Goal: Transaction & Acquisition: Book appointment/travel/reservation

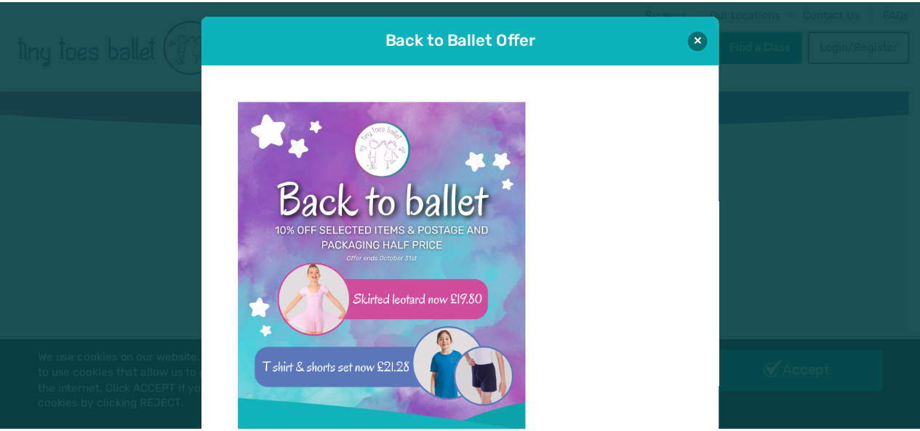
scroll to position [15, 0]
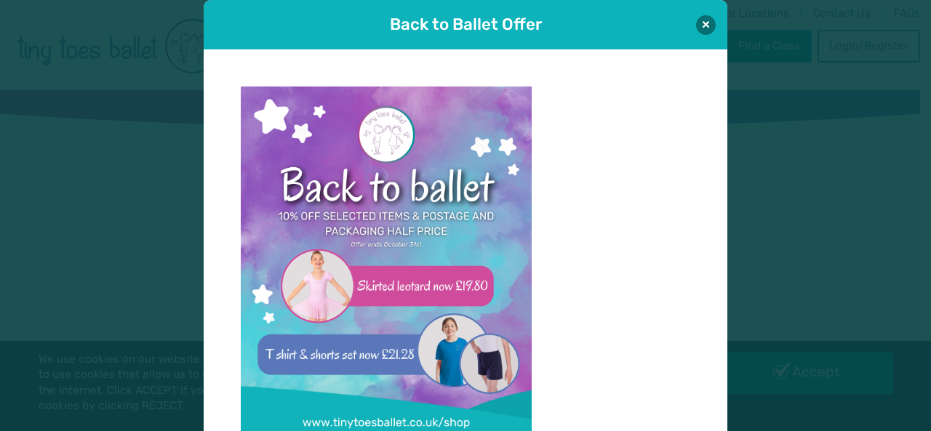
type input "**********"
click at [715, 17] on div "Back to Ballet Offer" at bounding box center [466, 24] width 524 height 49
click at [700, 21] on button at bounding box center [706, 25] width 20 height 20
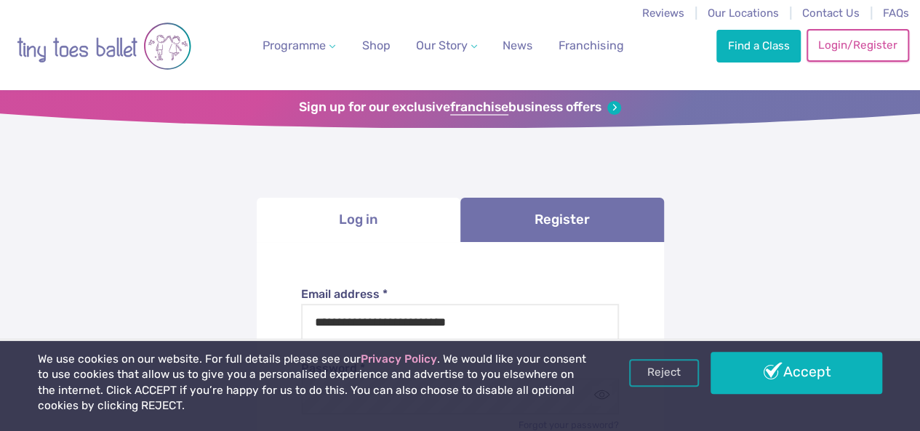
click at [854, 53] on link "Login/Register" at bounding box center [857, 45] width 102 height 32
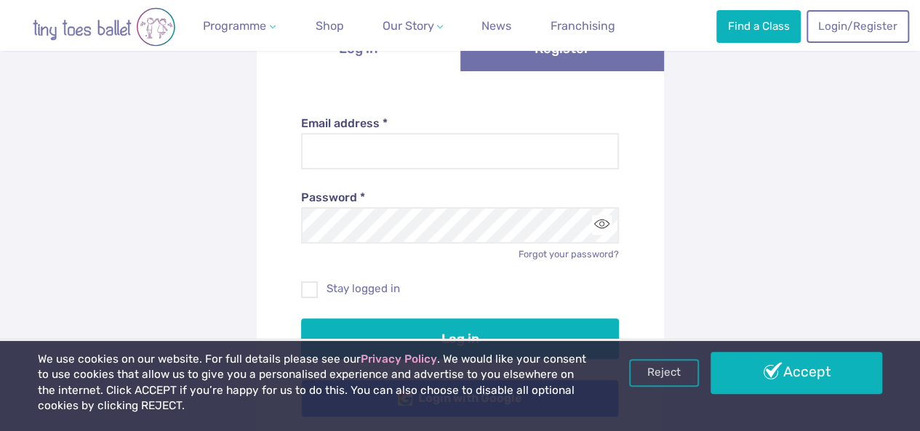
scroll to position [174, 0]
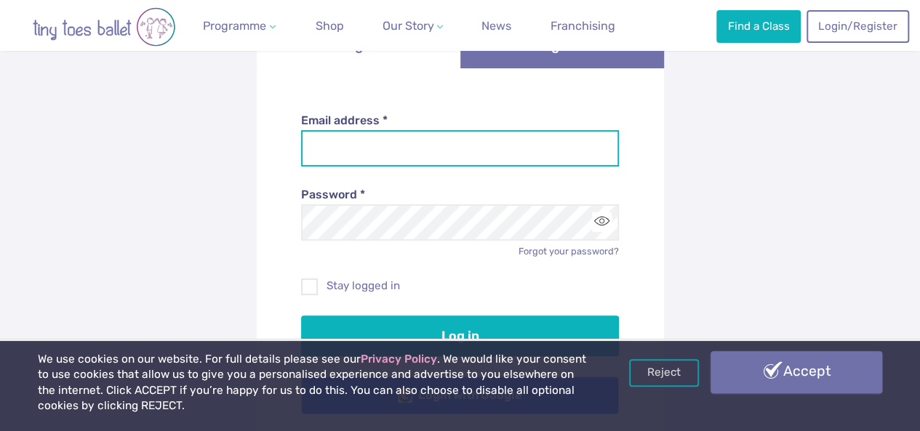
type input "**********"
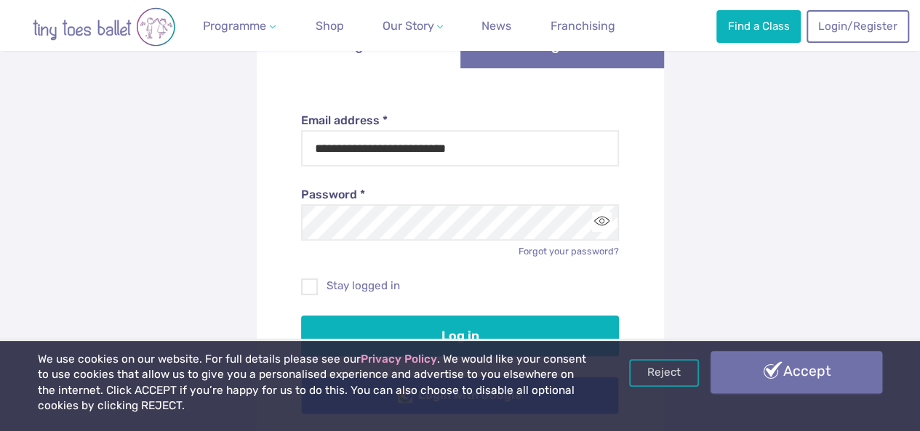
click at [758, 358] on link "Accept" at bounding box center [796, 372] width 172 height 42
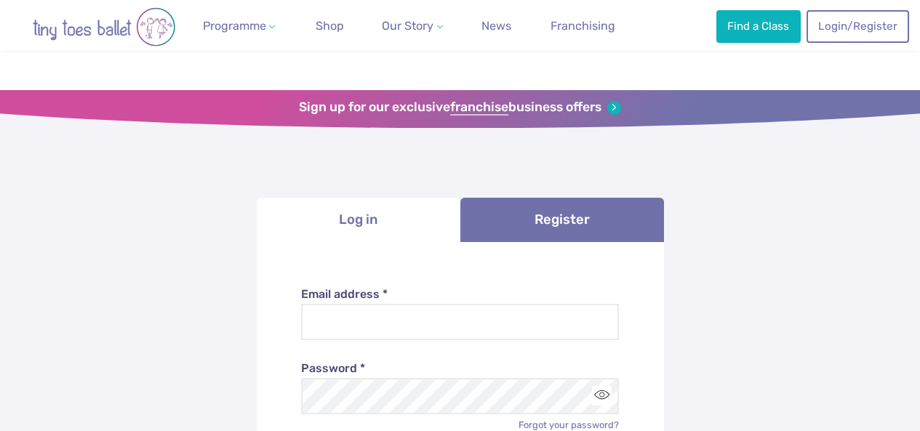
scroll to position [174, 0]
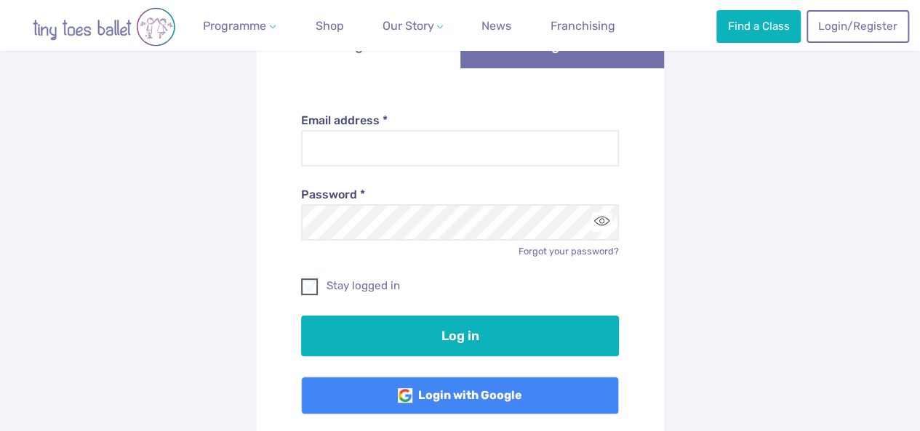
type input "**********"
click at [313, 284] on span at bounding box center [310, 289] width 15 height 13
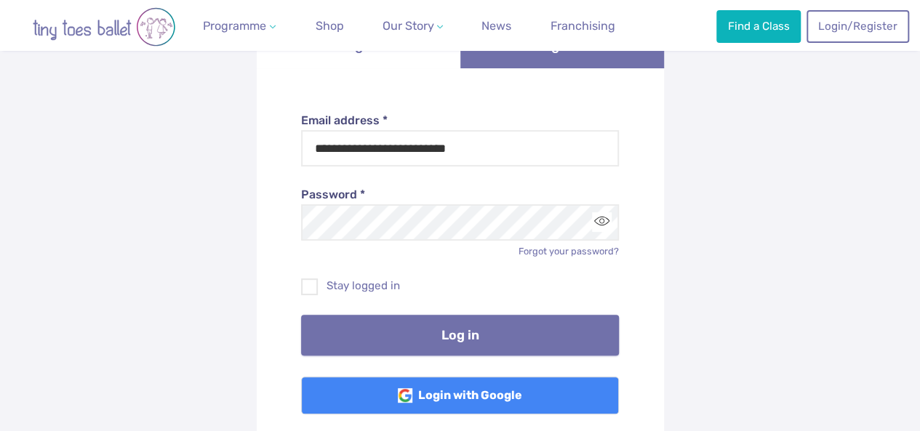
click at [451, 333] on button "Log in" at bounding box center [460, 335] width 318 height 41
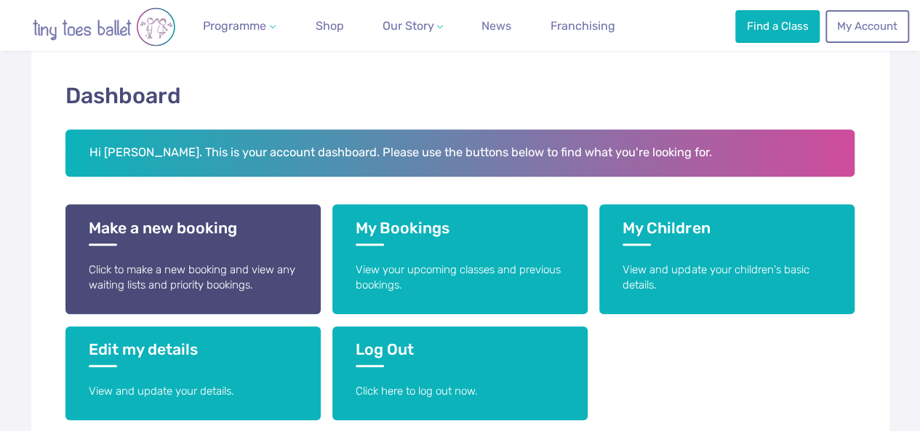
scroll to position [223, 0]
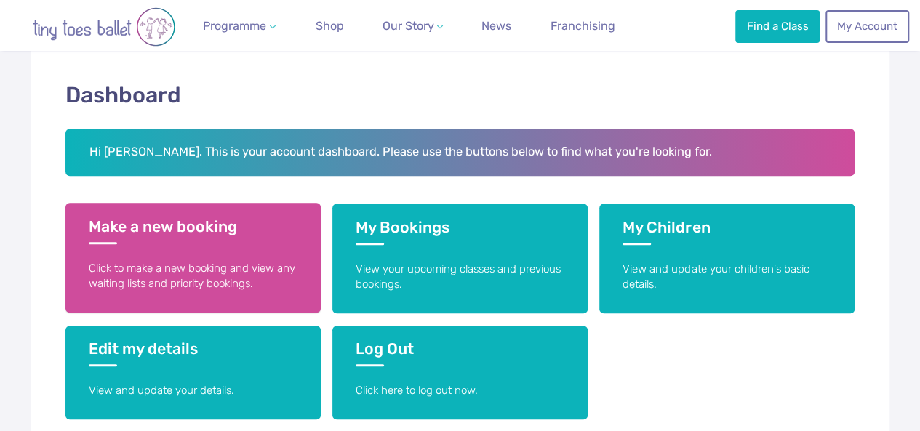
click at [228, 263] on p "Click to make a new booking and view any waiting lists and priority bookings." at bounding box center [193, 276] width 209 height 31
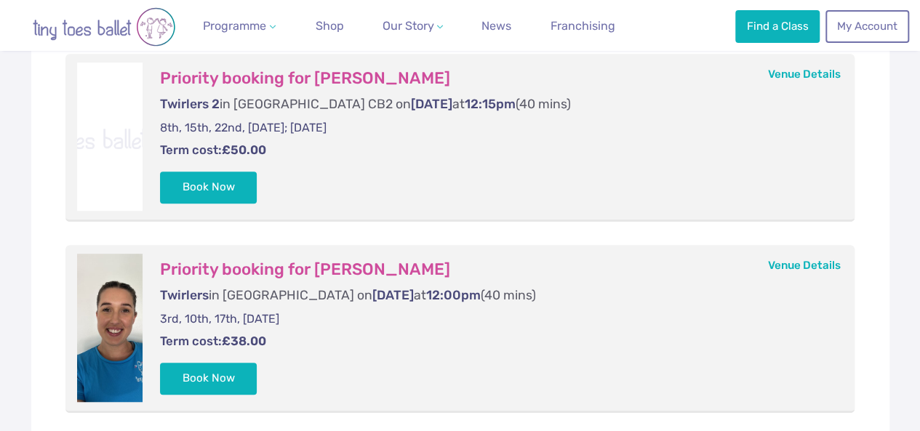
scroll to position [357, 0]
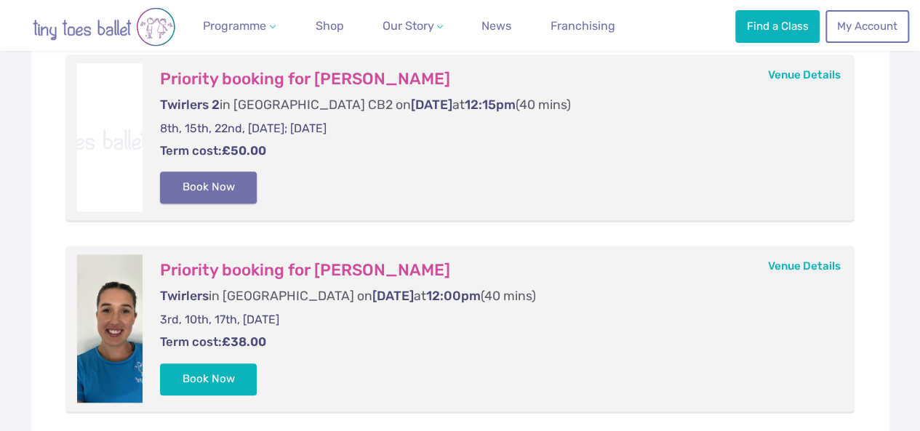
click at [209, 175] on button "Book Now" at bounding box center [208, 188] width 97 height 32
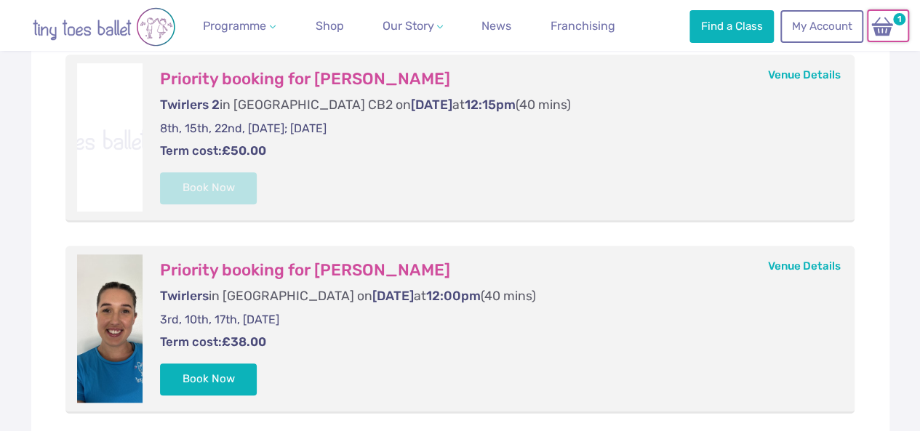
click at [884, 21] on img at bounding box center [882, 26] width 28 height 21
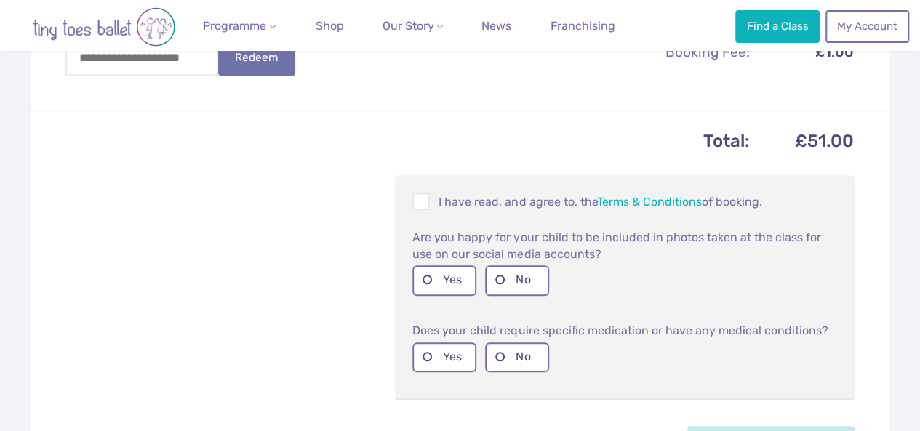
scroll to position [593, 0]
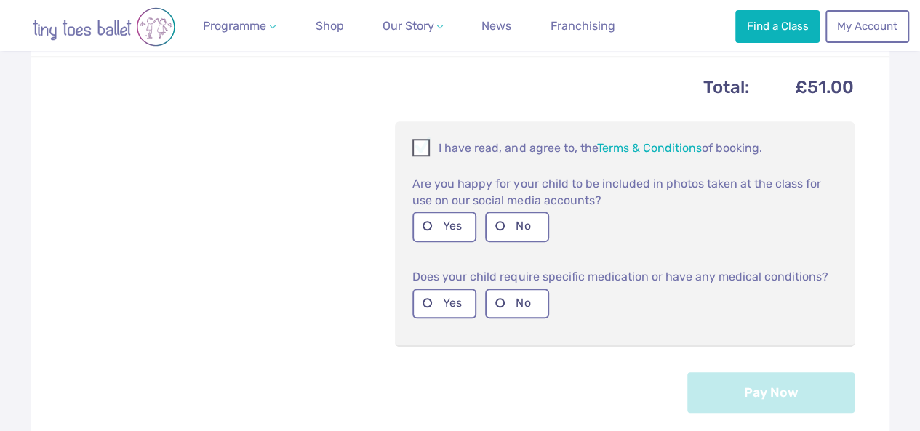
click at [424, 151] on span at bounding box center [422, 150] width 16 height 14
click at [423, 231] on label "Yes" at bounding box center [444, 227] width 64 height 30
click at [494, 305] on label "No" at bounding box center [517, 304] width 64 height 30
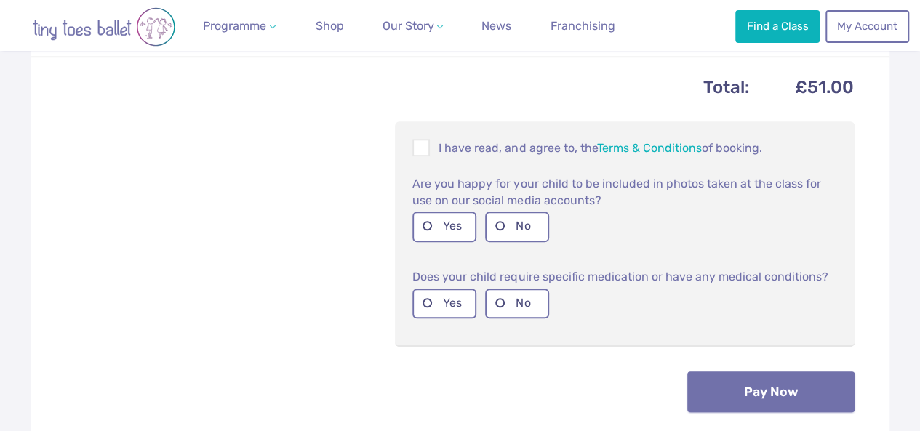
click at [761, 407] on button "Pay Now" at bounding box center [770, 392] width 167 height 41
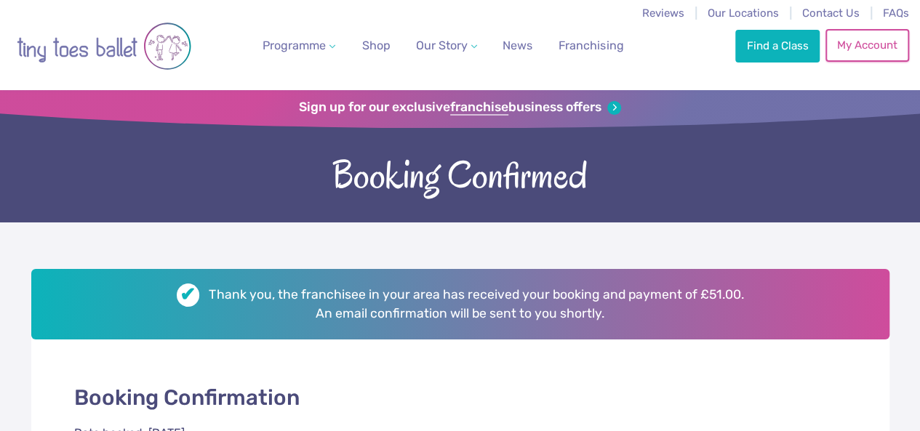
click at [848, 57] on link "My Account" at bounding box center [866, 45] width 83 height 32
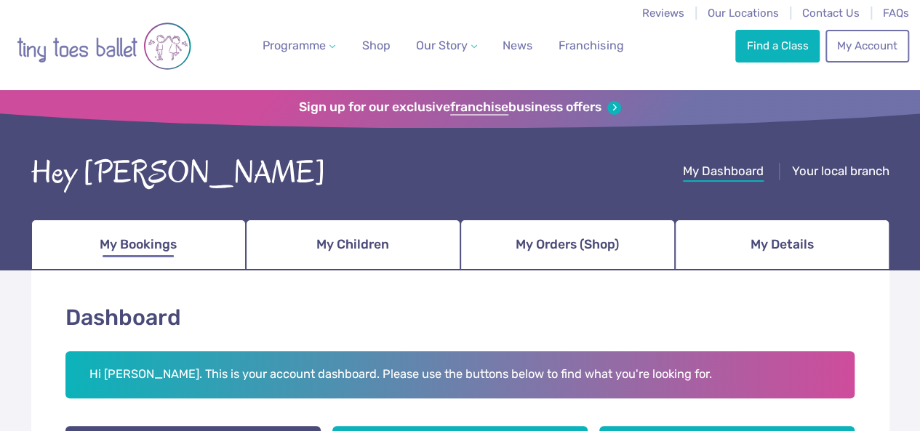
click at [192, 236] on link "My Bookings" at bounding box center [138, 245] width 215 height 51
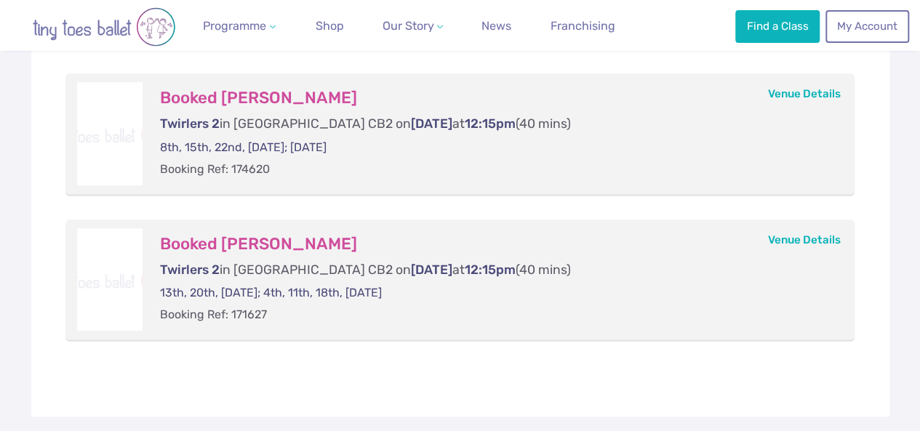
scroll to position [339, 0]
